Goal: Information Seeking & Learning: Learn about a topic

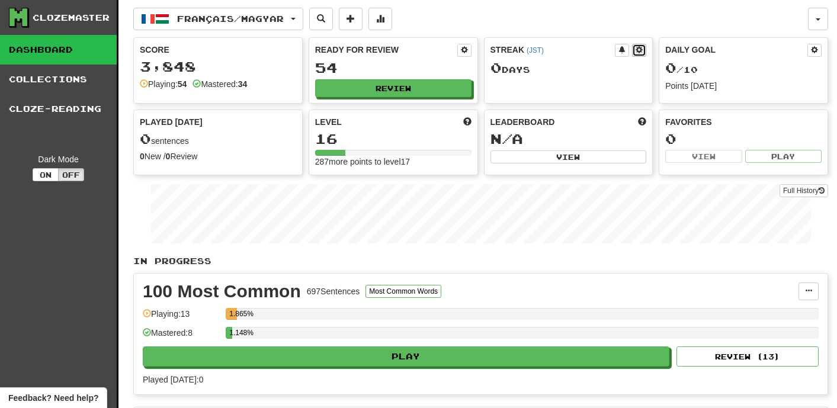
click at [639, 50] on span at bounding box center [639, 49] width 7 height 7
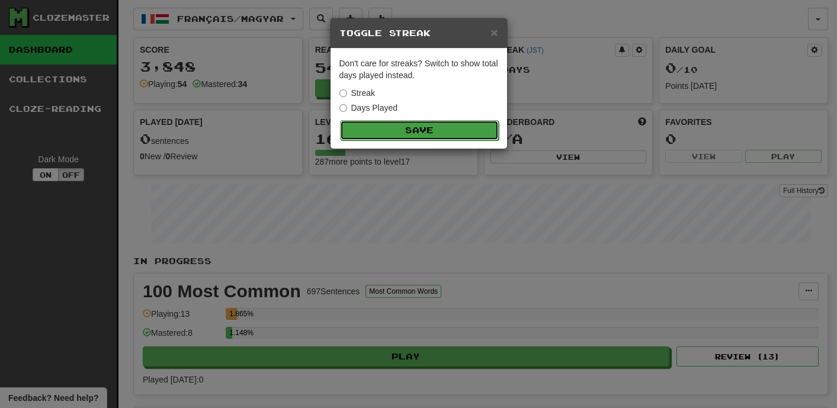
click at [387, 130] on button "Save" at bounding box center [419, 130] width 159 height 20
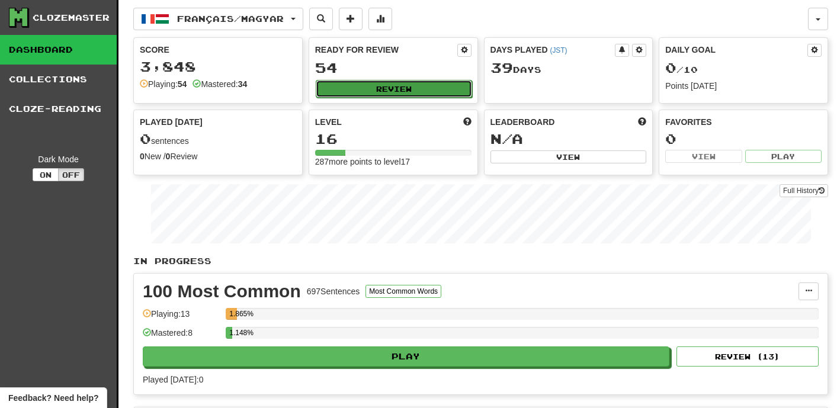
click at [391, 83] on button "Review" at bounding box center [394, 89] width 156 height 18
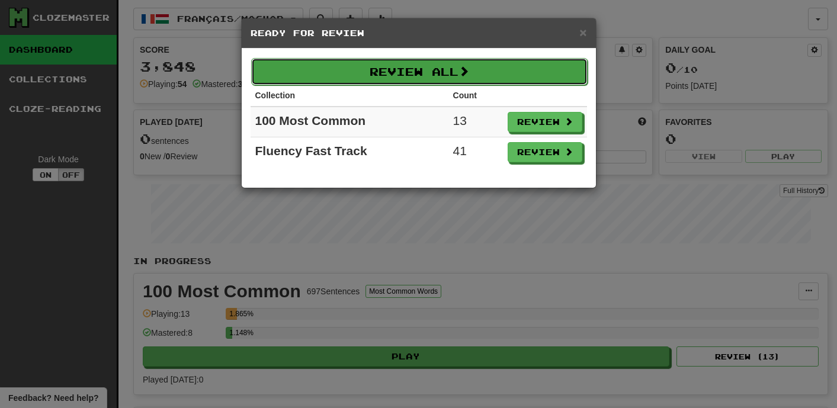
click at [419, 75] on button "Review All" at bounding box center [419, 71] width 336 height 27
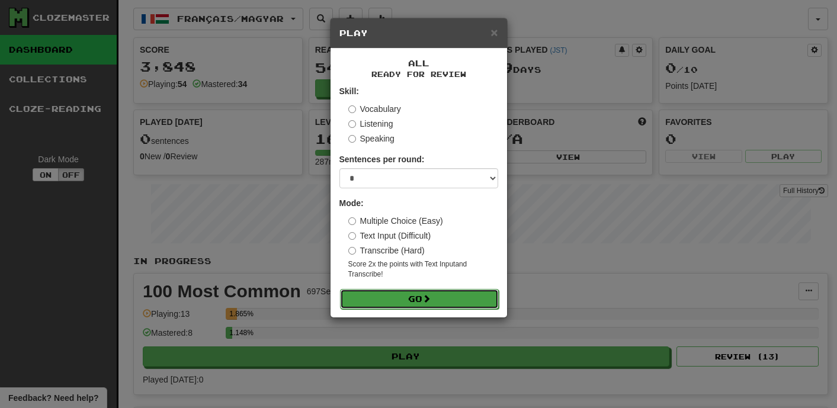
click at [422, 297] on button "Go" at bounding box center [419, 299] width 159 height 20
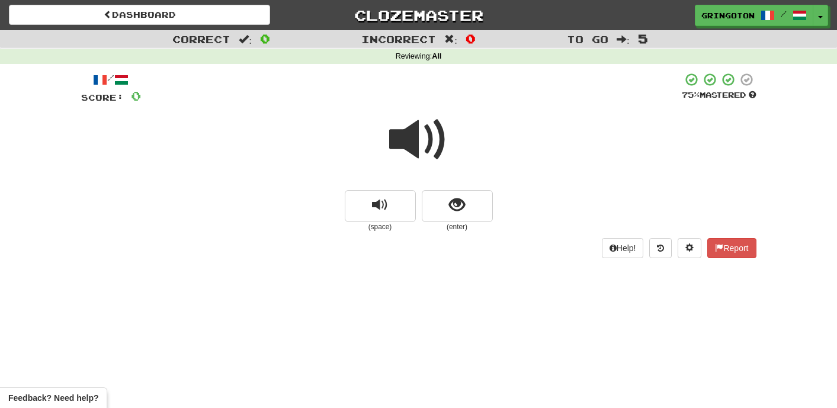
click at [31, 157] on div "Correct : 0 Incorrect : 0 To go : 5 Reviewing : All / Score: 0 75 % Mastered (s…" at bounding box center [418, 152] width 837 height 245
